Goal: Go to known website: Go to known website

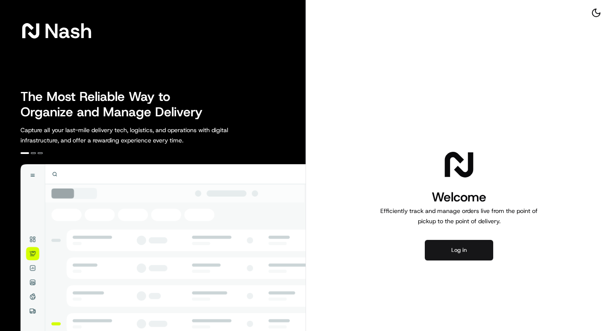
click at [466, 241] on button "Log in" at bounding box center [459, 250] width 68 height 21
